Goal: Find specific page/section: Find specific page/section

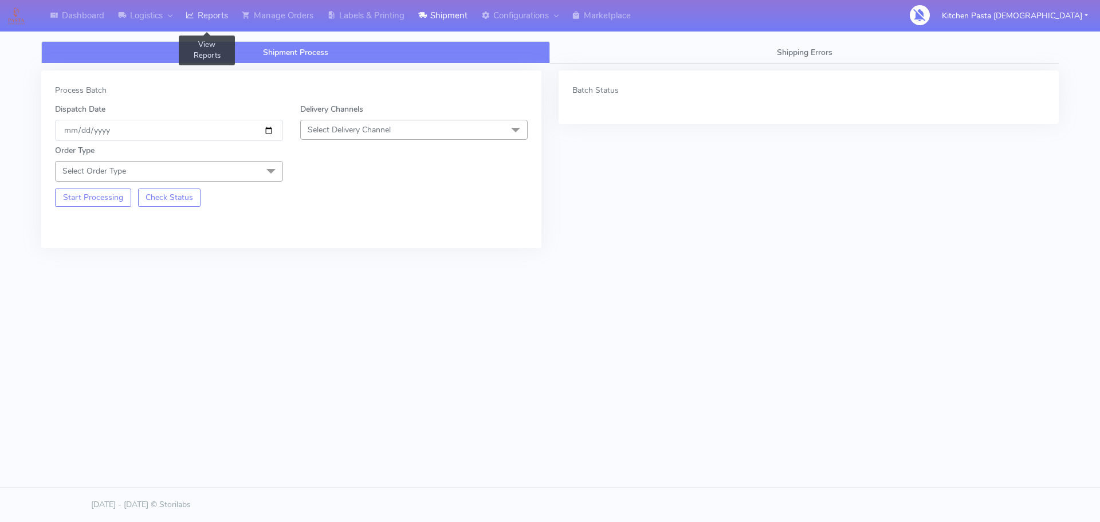
click at [211, 21] on link "Reports" at bounding box center [207, 16] width 56 height 32
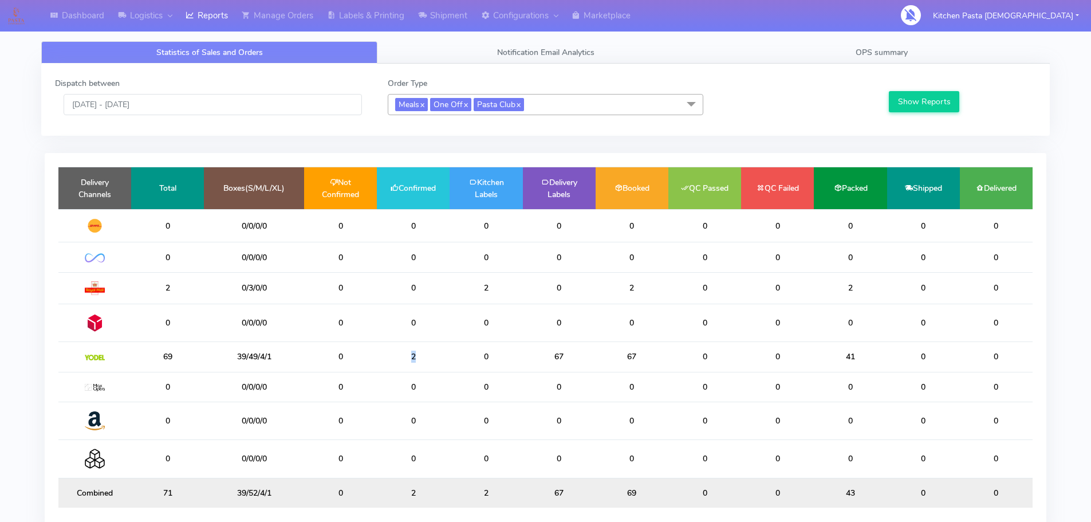
drag, startPoint x: 432, startPoint y: 354, endPoint x: 364, endPoint y: 363, distance: 68.7
click at [364, 363] on tr "69 39/49/4/1 0 2 0 67 67 0 0 41 0 0" at bounding box center [545, 357] width 974 height 30
click at [410, 354] on td "2" at bounding box center [413, 357] width 73 height 30
click at [497, 344] on td "0" at bounding box center [486, 357] width 73 height 30
